Goal: Transaction & Acquisition: Purchase product/service

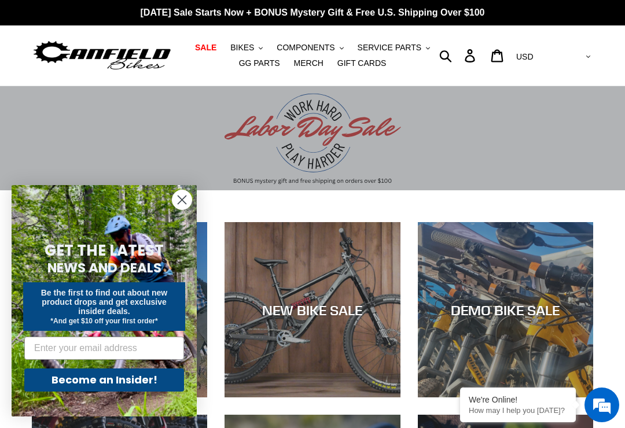
click at [182, 202] on circle "Close dialog" at bounding box center [182, 199] width 19 height 19
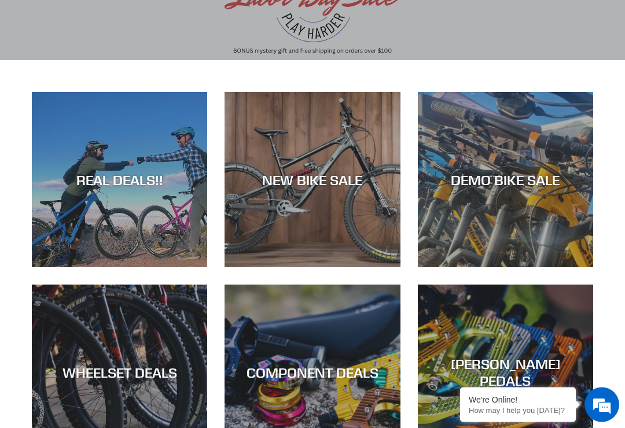
scroll to position [130, 0]
click at [472, 175] on div "DEMO BIKE SALE" at bounding box center [505, 179] width 175 height 17
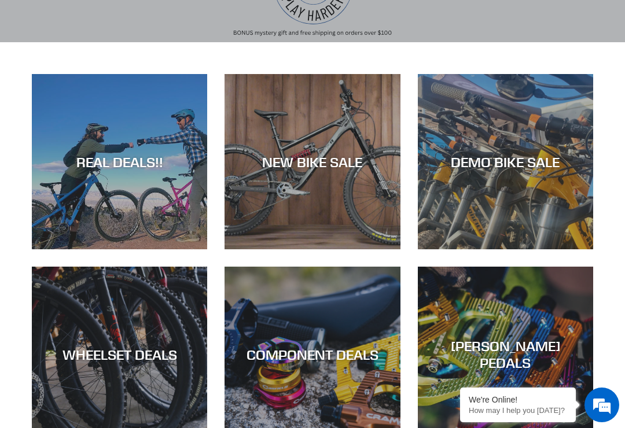
scroll to position [0, 0]
click at [354, 249] on div "NEW BIKE SALE" at bounding box center [312, 249] width 175 height 0
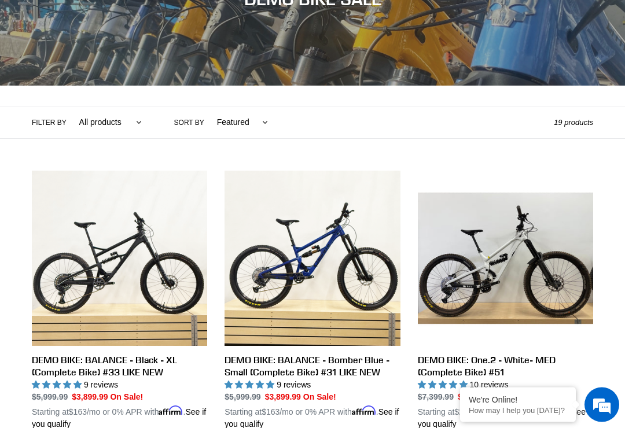
scroll to position [174, 0]
click at [179, 196] on link "DEMO BIKE: BALANCE - Black - XL (Complete Bike) #33 LIKE NEW" at bounding box center [119, 301] width 175 height 260
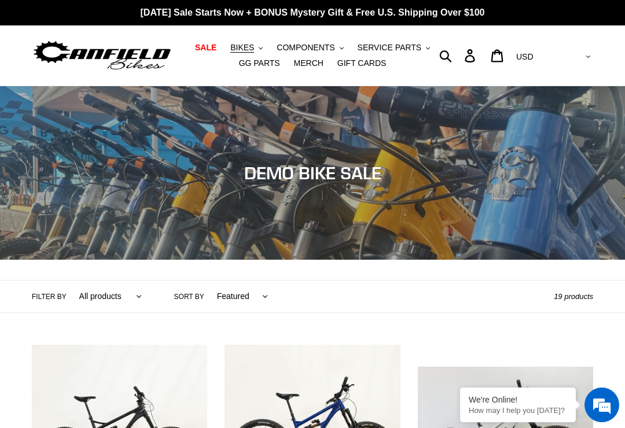
scroll to position [192, 0]
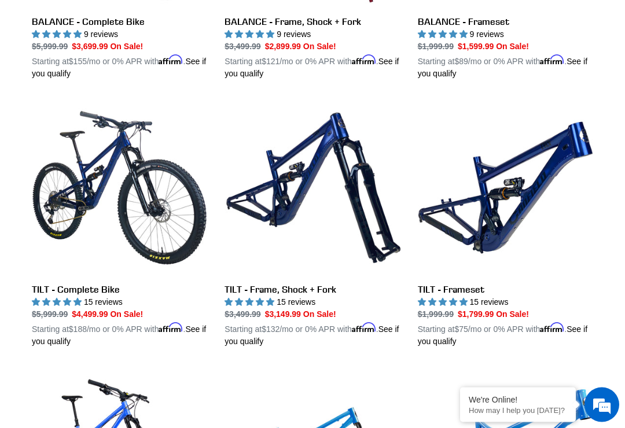
scroll to position [1329, 0]
click at [175, 203] on link "TILT - Complete Bike" at bounding box center [119, 224] width 175 height 248
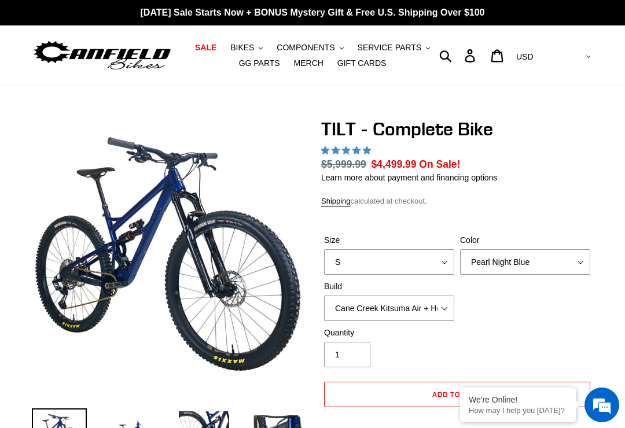
select select "highest-rating"
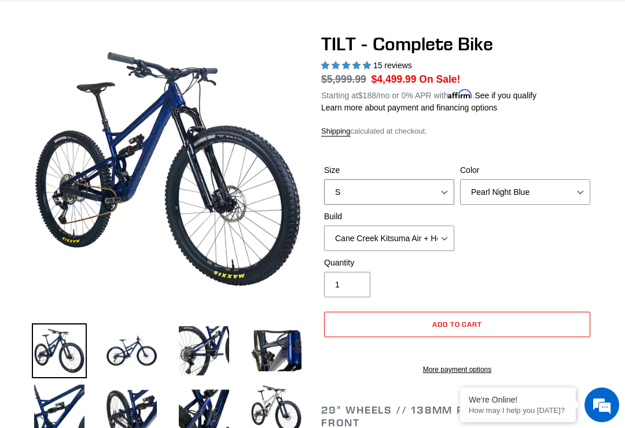
click at [442, 200] on select "S M L" at bounding box center [389, 191] width 130 height 25
select select "L"
click at [577, 197] on select "Pearl Night Blue Stealth Silver Raw" at bounding box center [525, 191] width 130 height 25
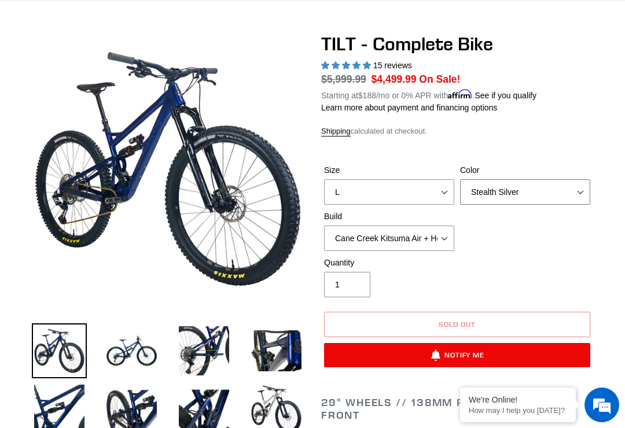
click at [585, 193] on select "Pearl Night Blue Stealth Silver Raw" at bounding box center [525, 191] width 130 height 25
select select "Raw"
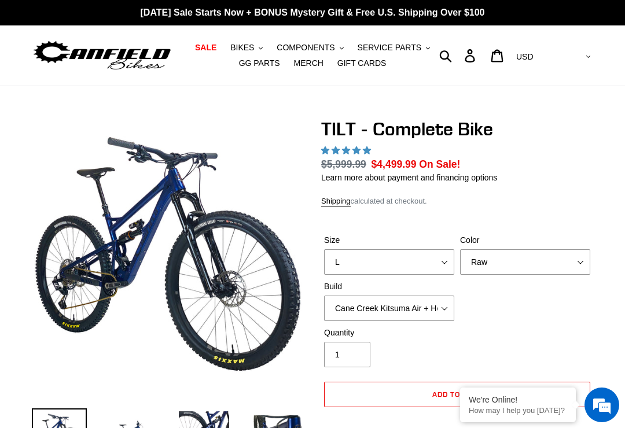
scroll to position [422, 0]
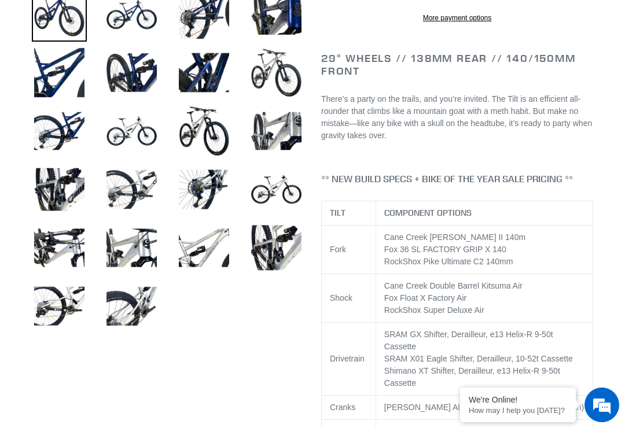
select select "highest-rating"
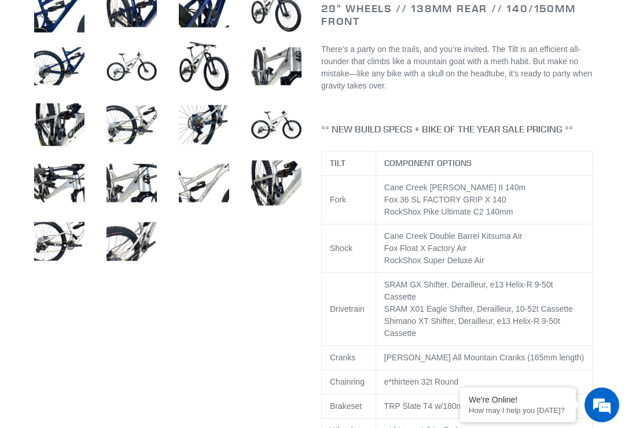
scroll to position [505, 0]
